Goal: Transaction & Acquisition: Book appointment/travel/reservation

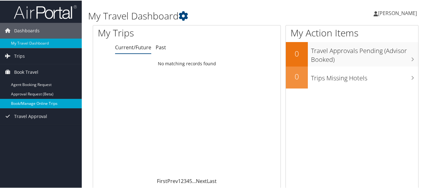
click at [41, 103] on link "Book/Manage Online Trips" at bounding box center [41, 102] width 82 height 9
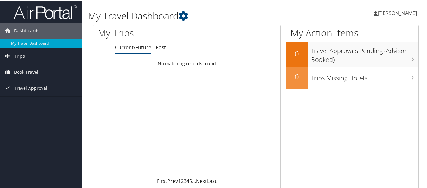
click at [393, 12] on span "[PERSON_NAME]" at bounding box center [397, 12] width 39 height 7
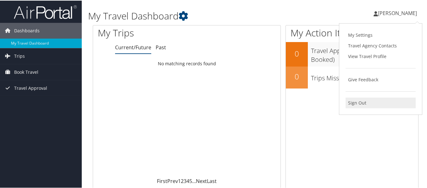
click at [356, 101] on link "Sign Out" at bounding box center [380, 102] width 70 height 11
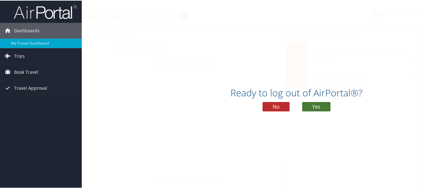
click at [315, 106] on button "Yes" at bounding box center [316, 105] width 28 height 9
